Goal: Task Accomplishment & Management: Complete application form

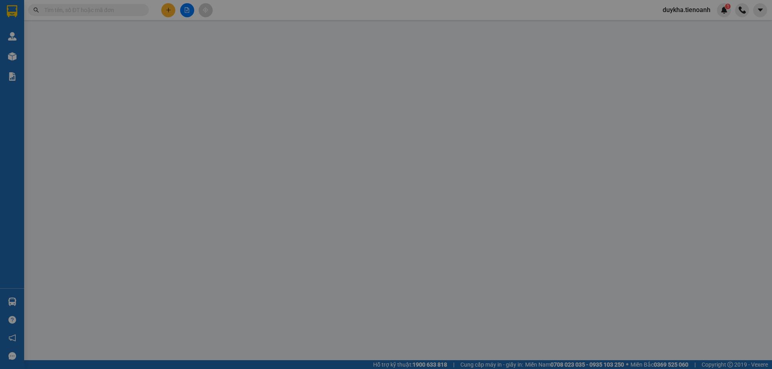
type input "0909388353"
type input "A. CẢNH"
type input "0908820802"
type input "A ÂU LANG"
type input "240387054"
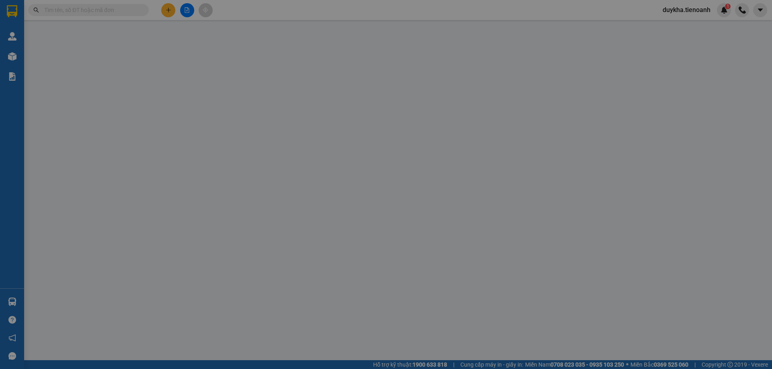
type input "70.000"
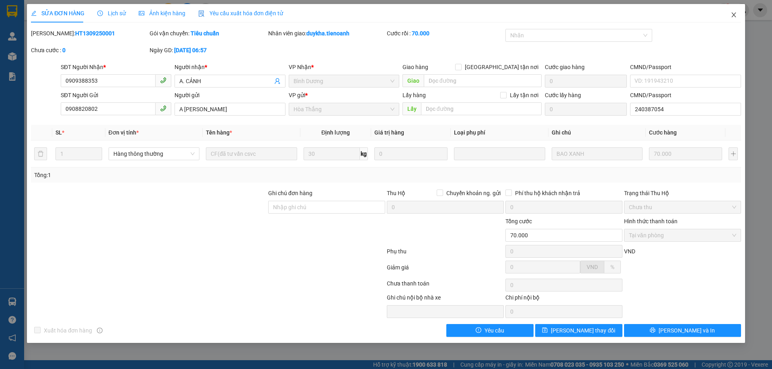
click at [735, 17] on icon "close" at bounding box center [733, 14] width 4 height 5
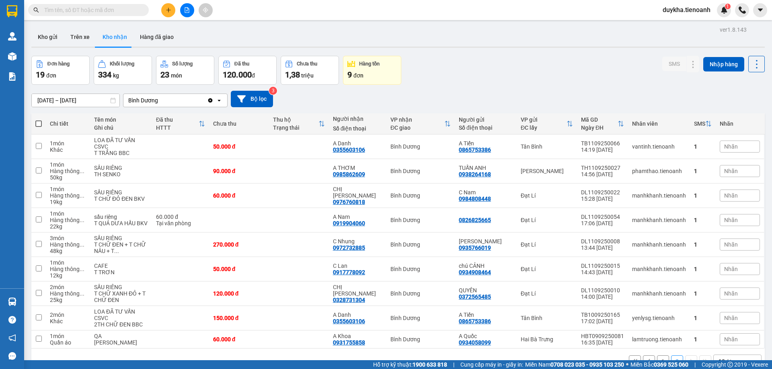
click at [129, 11] on input "text" at bounding box center [91, 10] width 95 height 9
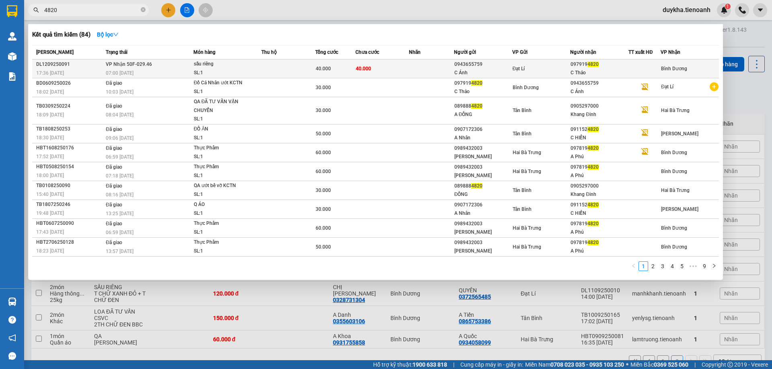
type input "4820"
click at [263, 65] on td at bounding box center [288, 68] width 54 height 19
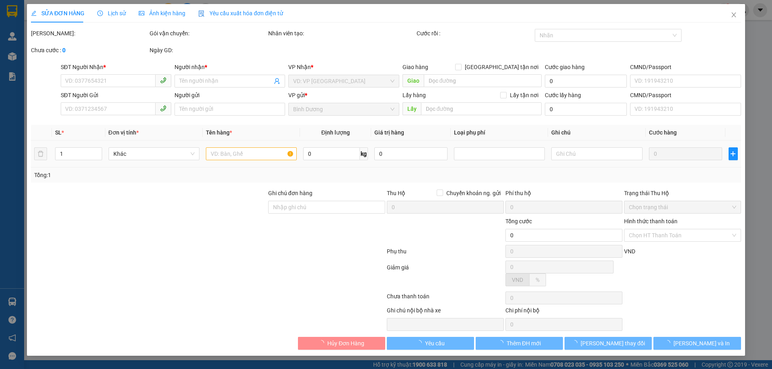
type input "0979194820"
type input "C Thảo"
type input "0943655759"
type input "C Ánh"
type input "40.000"
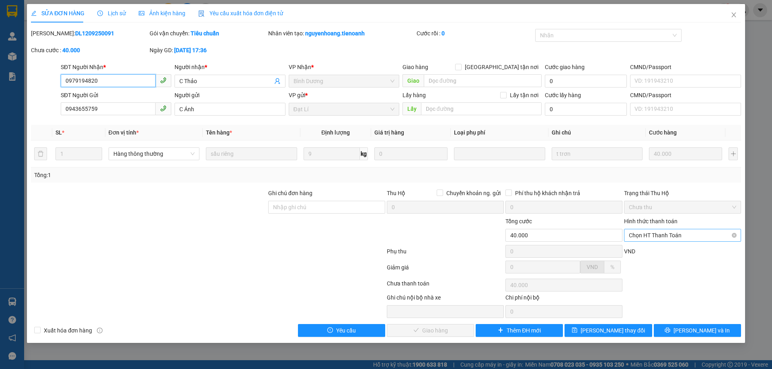
click at [655, 236] on span "Chọn HT Thanh Toán" at bounding box center [682, 235] width 107 height 12
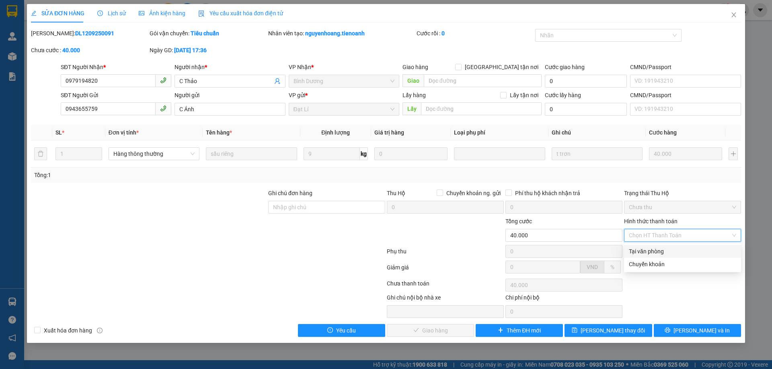
click at [652, 245] on div "Total Paid Fee 0 Total UnPaid Fee 40.000 Cash Collection Total Fee Mã ĐH: DL120…" at bounding box center [386, 183] width 710 height 308
click at [674, 231] on span "Chọn HT Thanh Toán" at bounding box center [682, 235] width 107 height 12
click at [658, 247] on div "Tại văn phòng" at bounding box center [682, 251] width 117 height 13
type input "0"
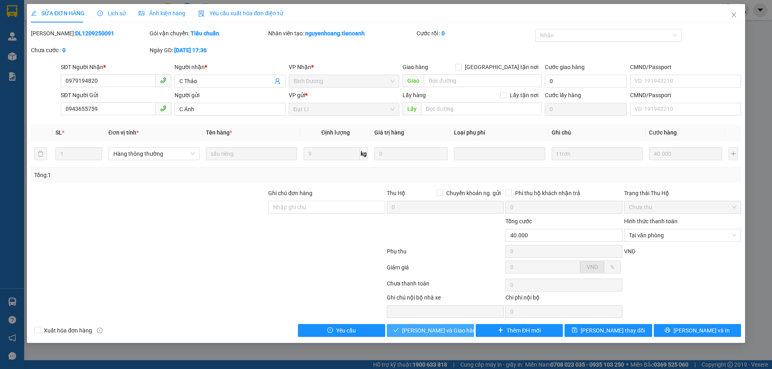
click at [443, 329] on span "[PERSON_NAME] và Giao hàng" at bounding box center [440, 330] width 77 height 9
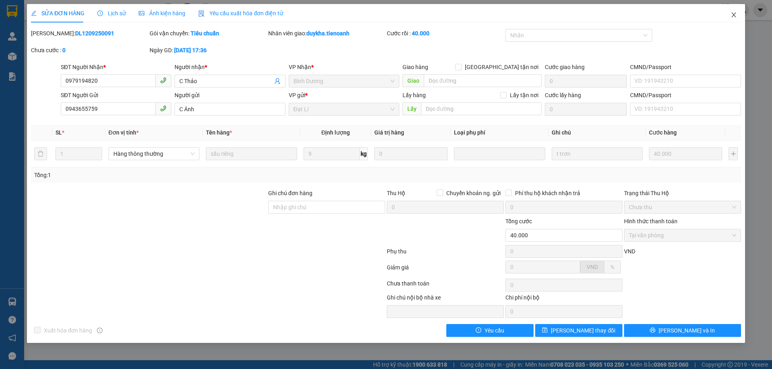
click at [736, 11] on span "Close" at bounding box center [733, 15] width 23 height 23
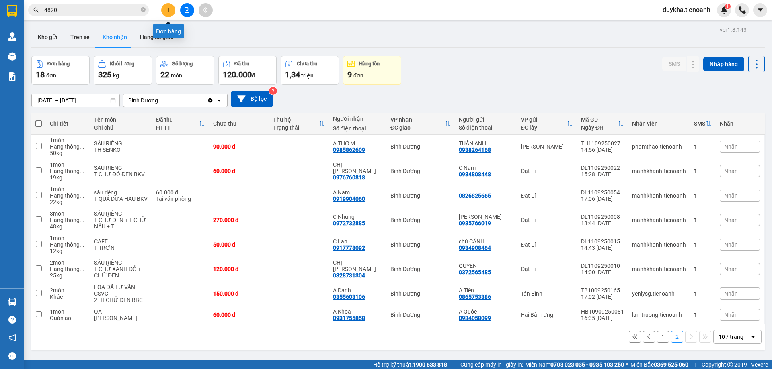
click at [166, 6] on button at bounding box center [168, 10] width 14 height 14
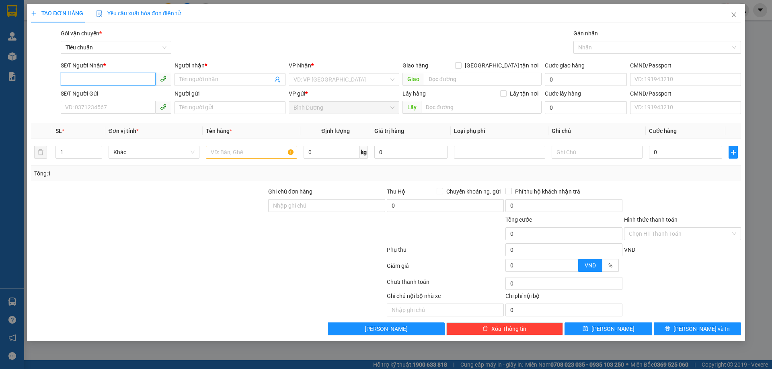
click at [126, 83] on input "SĐT Người Nhận *" at bounding box center [108, 79] width 95 height 13
click at [124, 92] on div "0584593171 - [PERSON_NAME]" at bounding box center [116, 95] width 101 height 9
type input "0584593171"
type input "H BUIN"
type input "40.000"
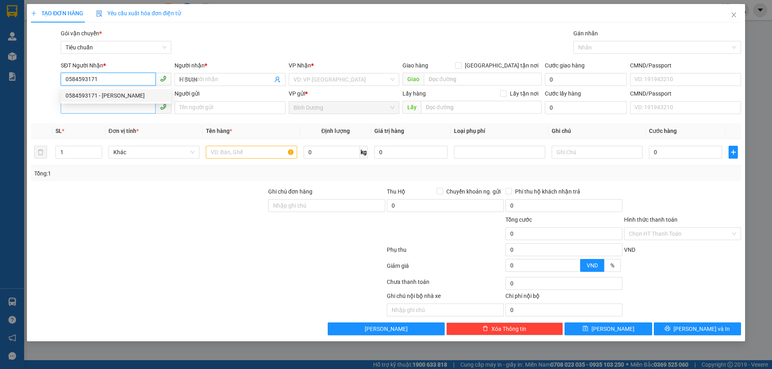
type input "40.000"
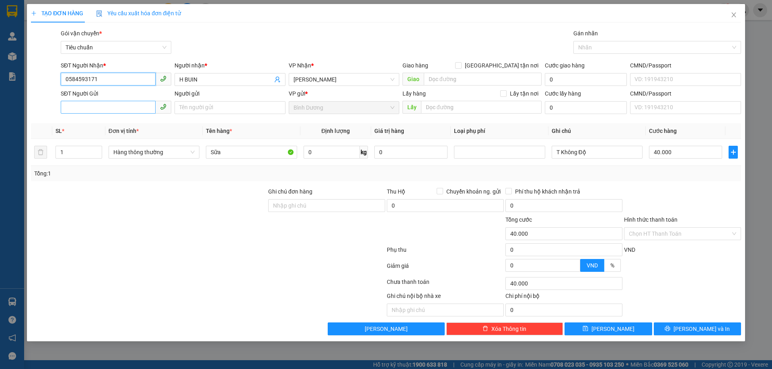
type input "0584593171"
click at [123, 109] on input "SĐT Người Gửi" at bounding box center [108, 107] width 95 height 13
click at [133, 135] on div "0344173632 - H Non" at bounding box center [116, 136] width 101 height 9
type input "0344173632"
type input "H Non"
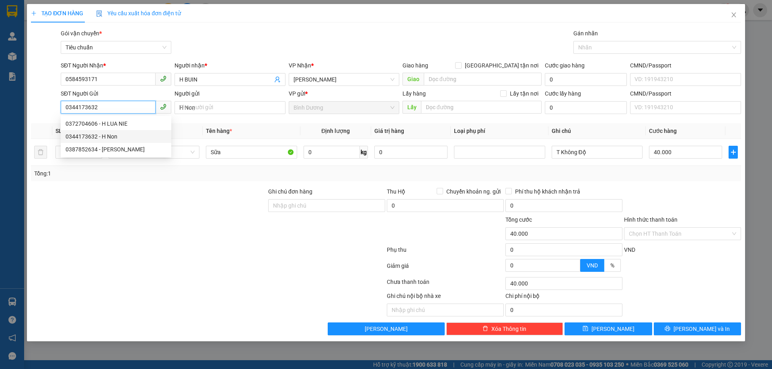
type input "80.000"
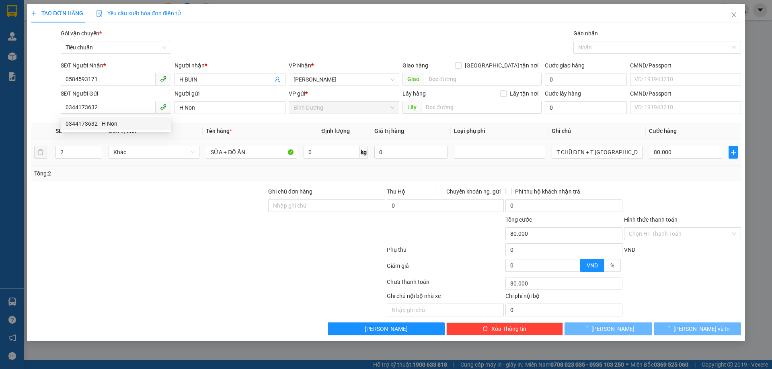
click at [172, 232] on div at bounding box center [148, 229] width 237 height 28
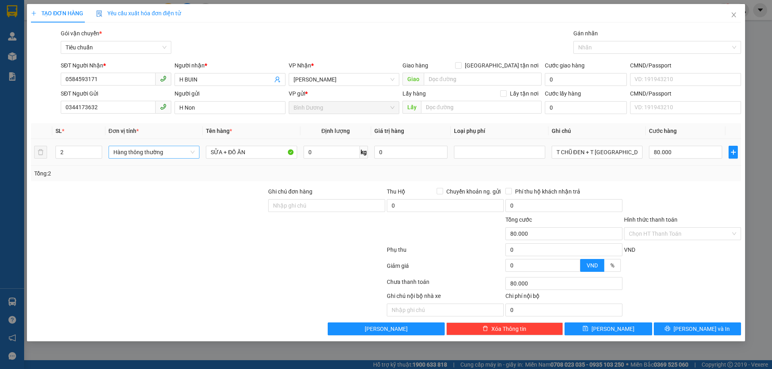
click at [124, 152] on span "Hàng thông thường" at bounding box center [153, 152] width 81 height 12
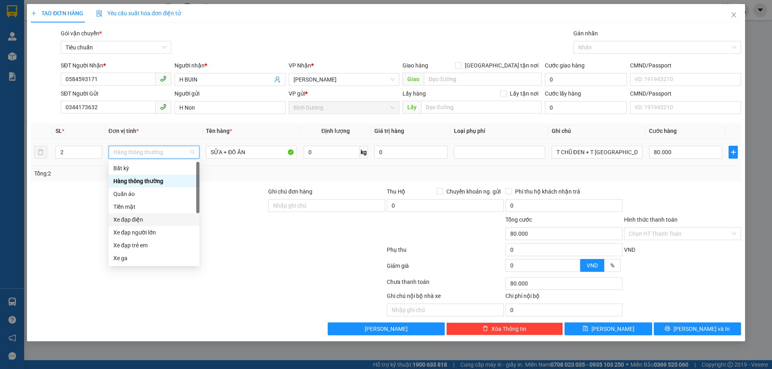
scroll to position [39, 0]
click at [153, 204] on div "Xe đạp trẻ em" at bounding box center [153, 207] width 81 height 9
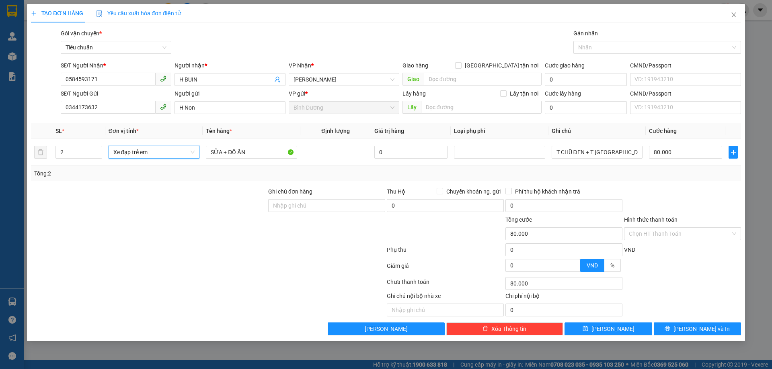
click at [153, 204] on div at bounding box center [148, 201] width 237 height 28
type input "50.000"
drag, startPoint x: 179, startPoint y: 151, endPoint x: 94, endPoint y: 152, distance: 84.8
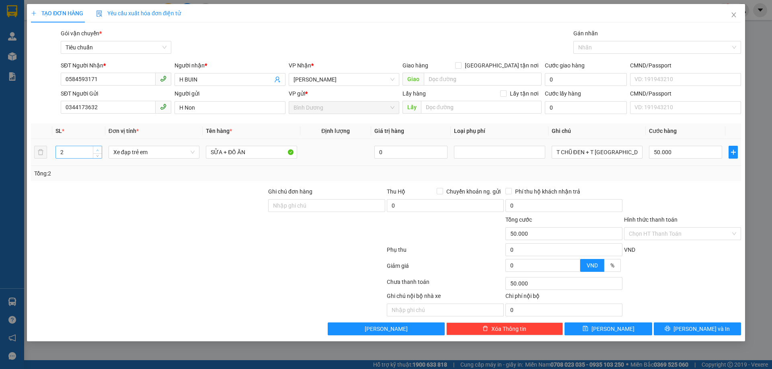
click at [96, 150] on tr "2 Xe đạp trẻ em SỮA + ĐỒ ĂN 0 T CHŨ ĐEN + T HỒNG DC 50.000" at bounding box center [386, 152] width 710 height 27
click at [164, 156] on span "Xe đạp trẻ em" at bounding box center [153, 152] width 81 height 12
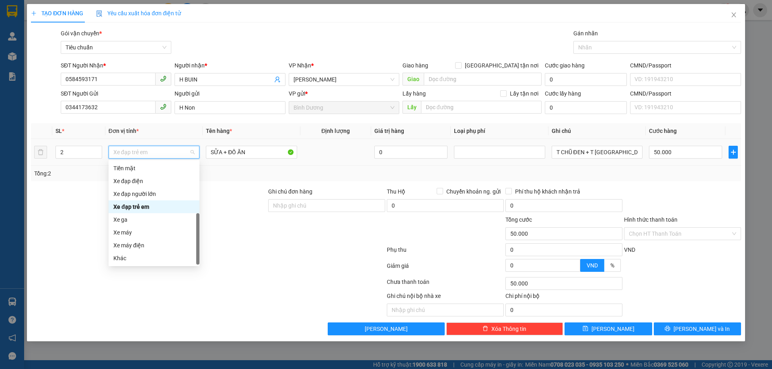
scroll to position [0, 0]
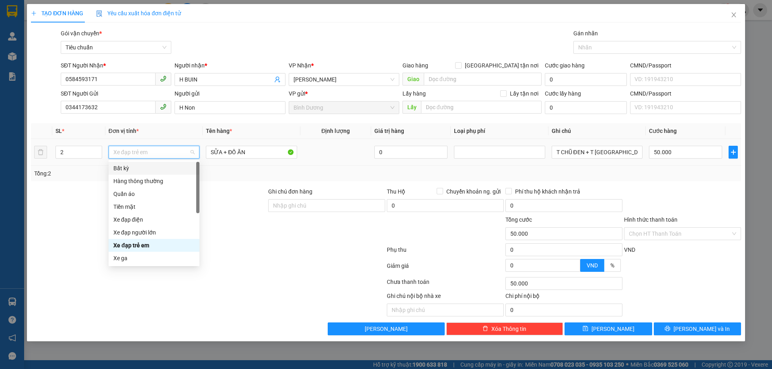
click at [152, 172] on div "Bất kỳ" at bounding box center [153, 168] width 81 height 9
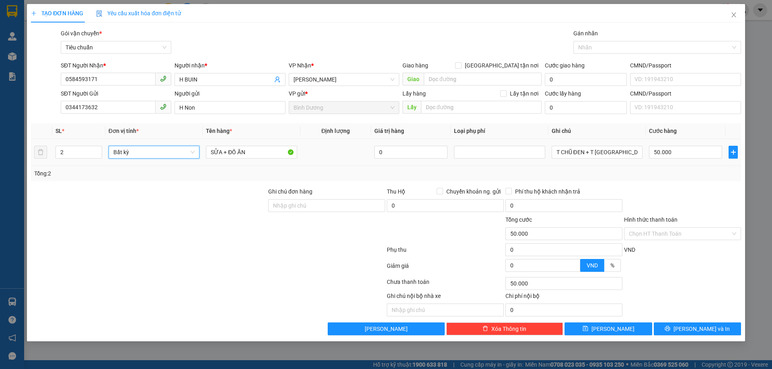
click at [162, 152] on span "Bất kỳ" at bounding box center [153, 152] width 81 height 12
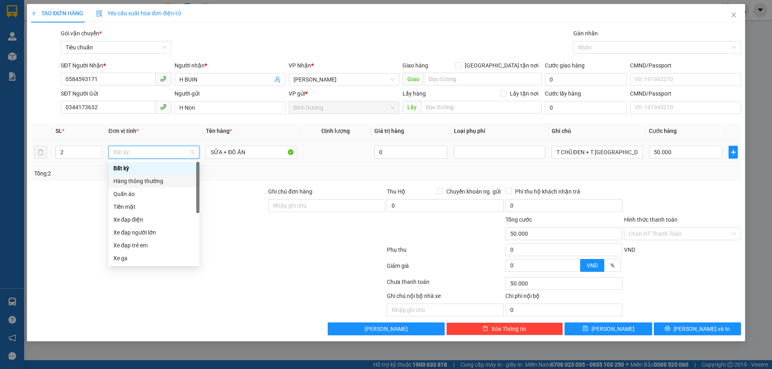
click at [154, 182] on div "Hàng thông thường" at bounding box center [153, 181] width 81 height 9
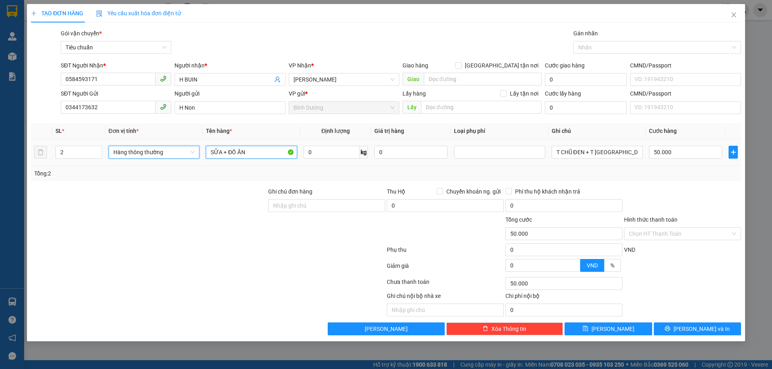
drag, startPoint x: 258, startPoint y: 150, endPoint x: 185, endPoint y: 152, distance: 72.8
click at [185, 152] on tr "2 Hàng thông thường Hàng thông thường SỮA + ĐỒ ĂN 0 kg 0 T CHŨ ĐEN + T HỒNG DC …" at bounding box center [386, 152] width 710 height 27
type input "0"
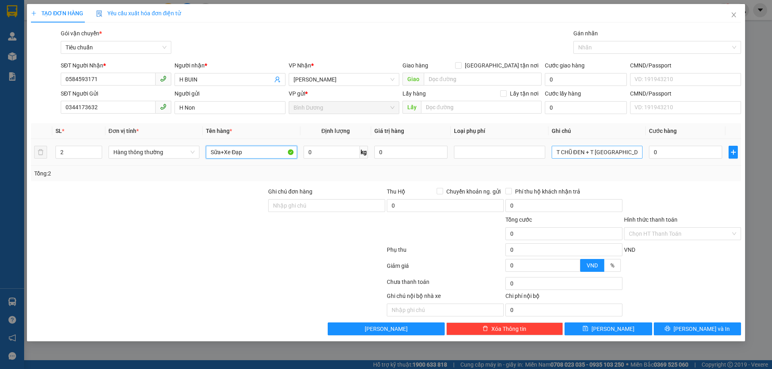
type input "Sữa+Xe Đạp"
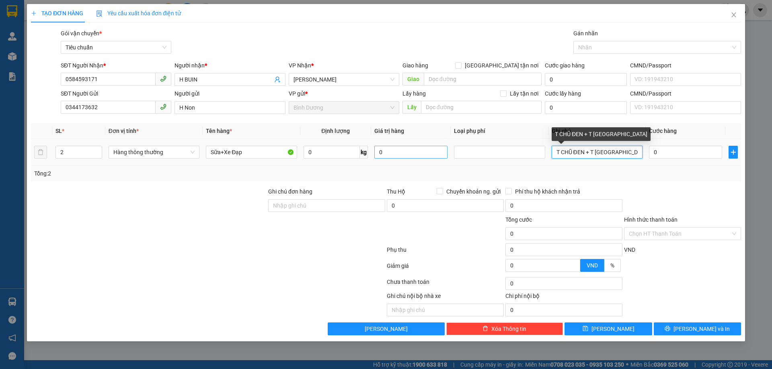
drag, startPoint x: 624, startPoint y: 153, endPoint x: 438, endPoint y: 149, distance: 186.1
click at [438, 149] on tr "2 Hàng thông thường Sữa+Xe Đạp 0 kg 0 T CHŨ ĐEN + T HỒNG DC 0" at bounding box center [386, 152] width 710 height 27
type input "XE Đạp+T DC"
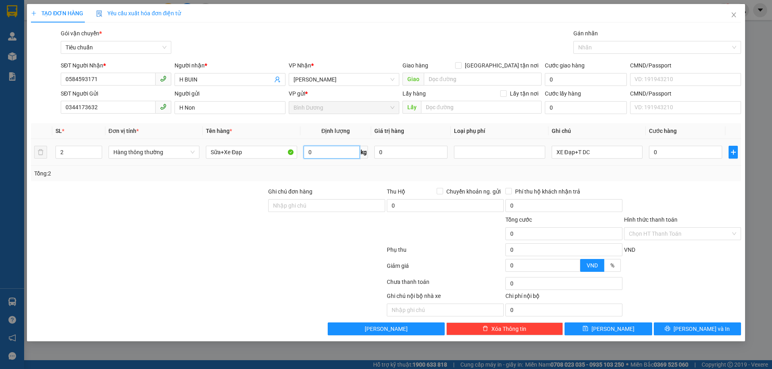
click at [332, 157] on input "0" at bounding box center [331, 152] width 56 height 13
type input "11"
click at [347, 178] on div "Tổng: 2" at bounding box center [386, 173] width 710 height 15
type input "50.000"
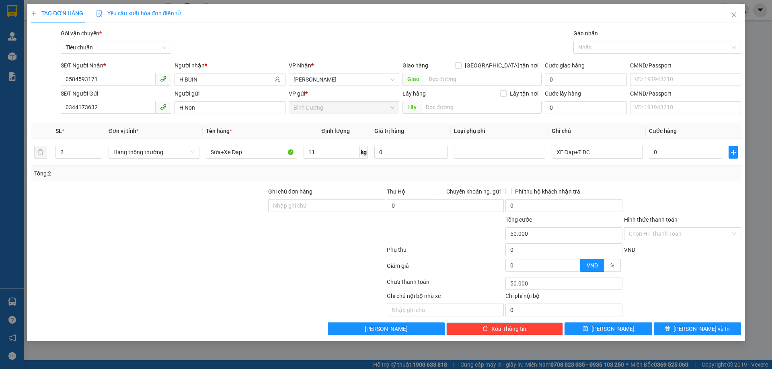
type input "50.000"
click at [330, 154] on input "11" at bounding box center [331, 152] width 56 height 13
type input "14"
click at [340, 174] on div "Tổng: 2" at bounding box center [385, 173] width 703 height 9
click at [683, 161] on td "50.000" at bounding box center [685, 152] width 80 height 27
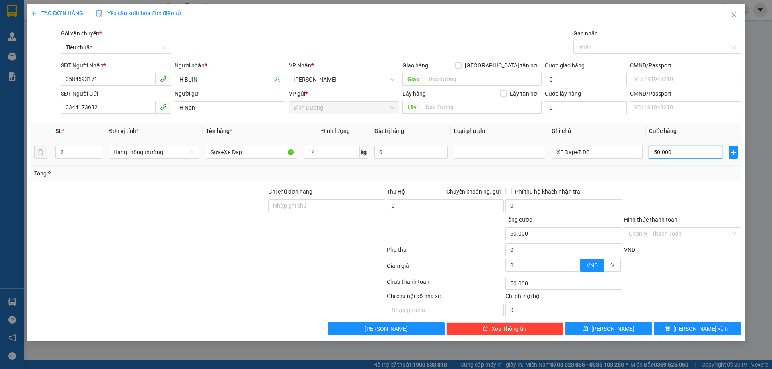
click at [684, 156] on input "50.000" at bounding box center [685, 152] width 73 height 13
type input "1"
type input "10"
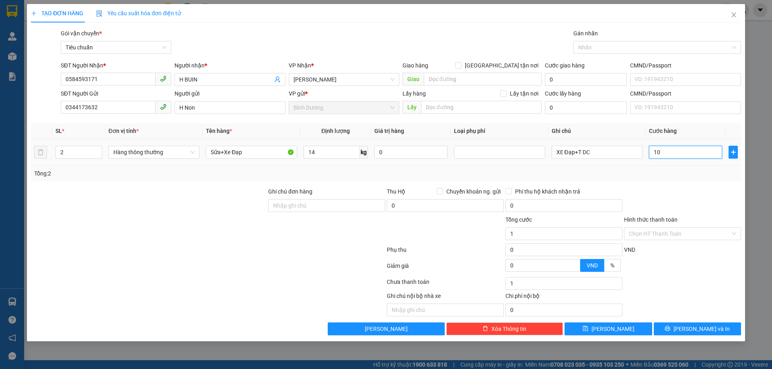
type input "10"
type input "100"
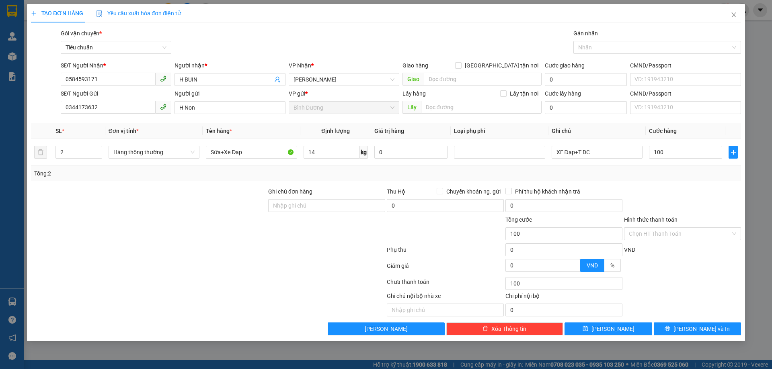
type input "100.000"
click at [683, 190] on div at bounding box center [682, 201] width 119 height 28
click at [666, 233] on input "Hình thức thanh toán" at bounding box center [680, 234] width 102 height 12
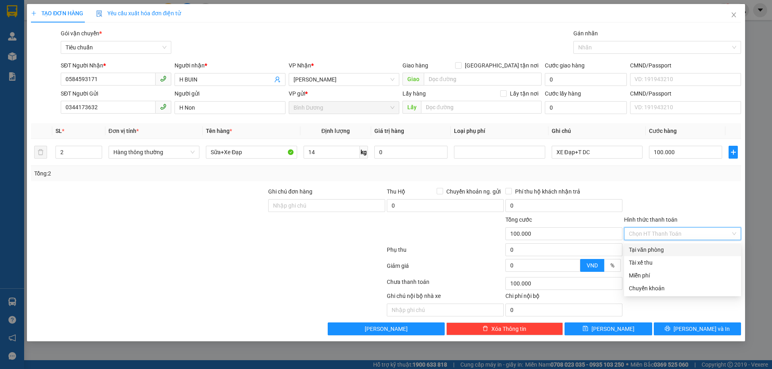
click at [667, 249] on div "Tại văn phòng" at bounding box center [682, 250] width 107 height 9
type input "0"
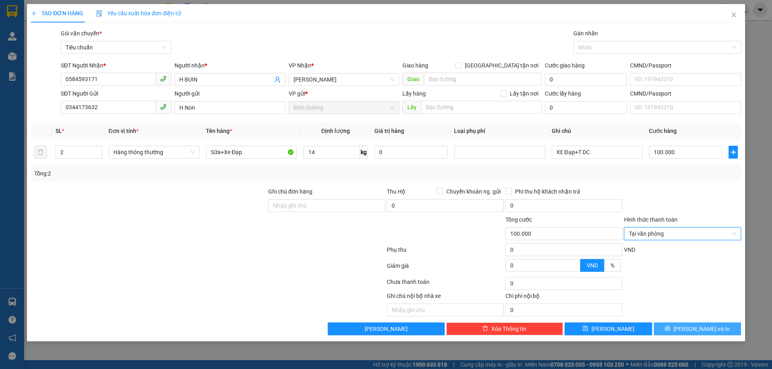
click at [686, 325] on button "[PERSON_NAME] và In" at bounding box center [697, 329] width 87 height 13
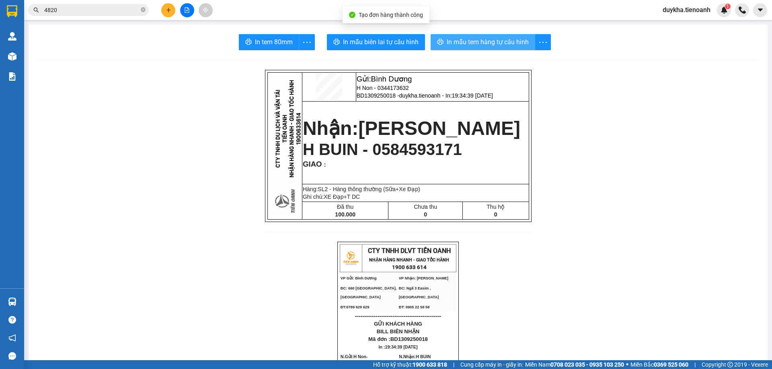
click at [466, 50] on button "In mẫu tem hàng tự cấu hình" at bounding box center [482, 42] width 104 height 16
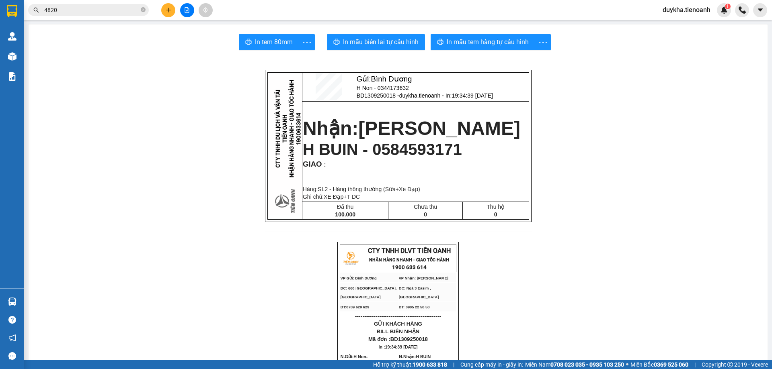
click at [377, 38] on span "In mẫu biên lai tự cấu hình" at bounding box center [381, 42] width 76 height 10
click at [454, 44] on span "In mẫu tem hàng tự cấu hình" at bounding box center [488, 42] width 82 height 10
